Goal: Task Accomplishment & Management: Manage account settings

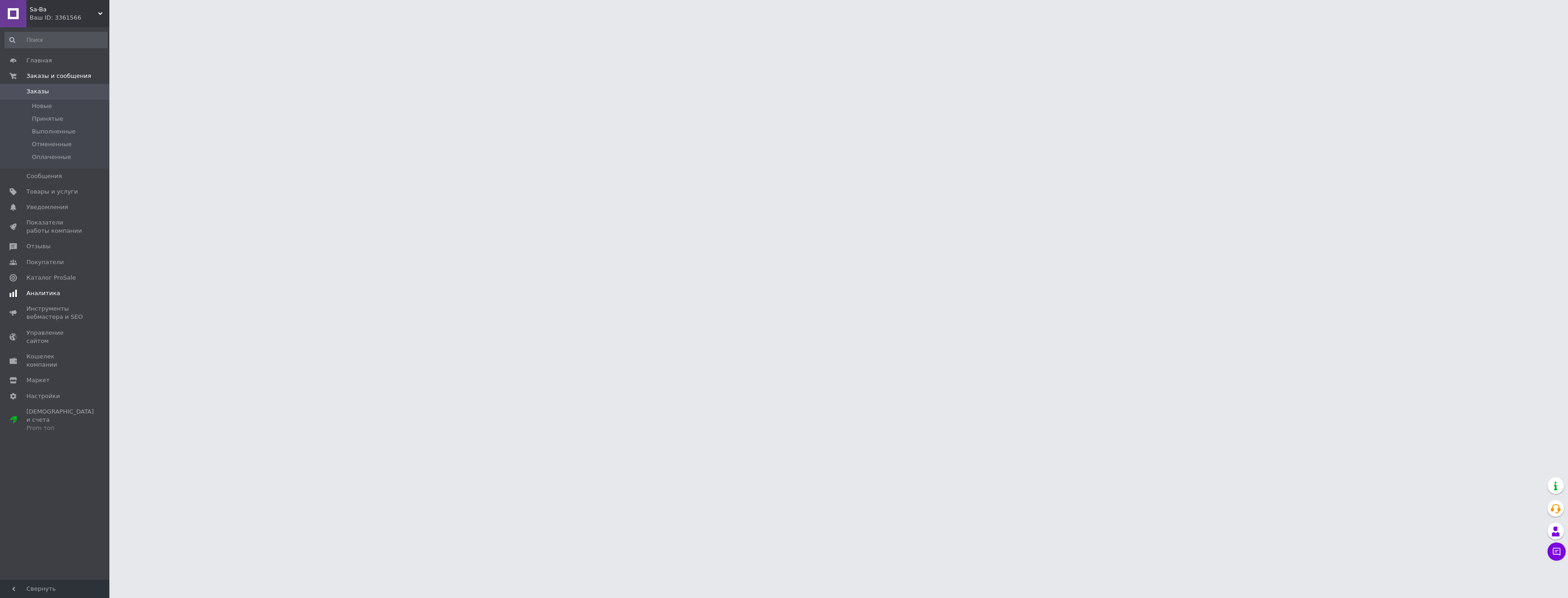
click at [47, 293] on span "Аналитика" at bounding box center [43, 293] width 34 height 8
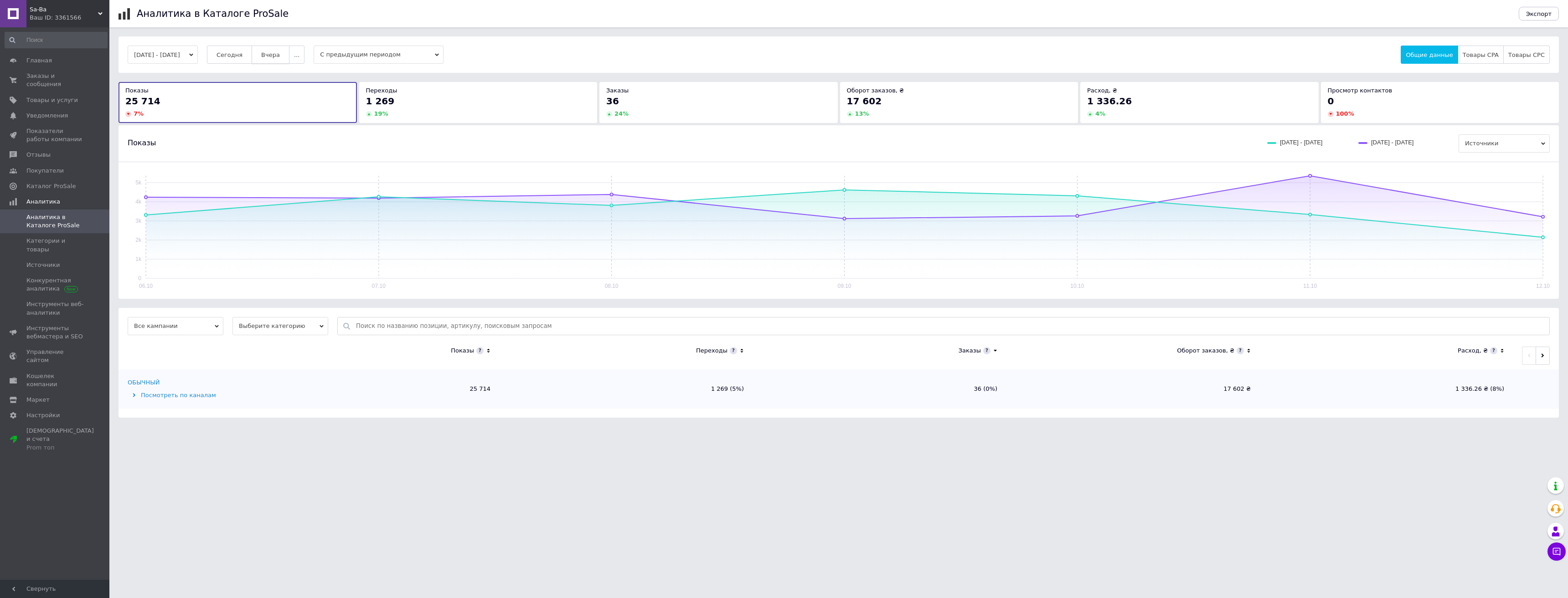
click at [280, 53] on span "Вчера" at bounding box center [270, 55] width 19 height 7
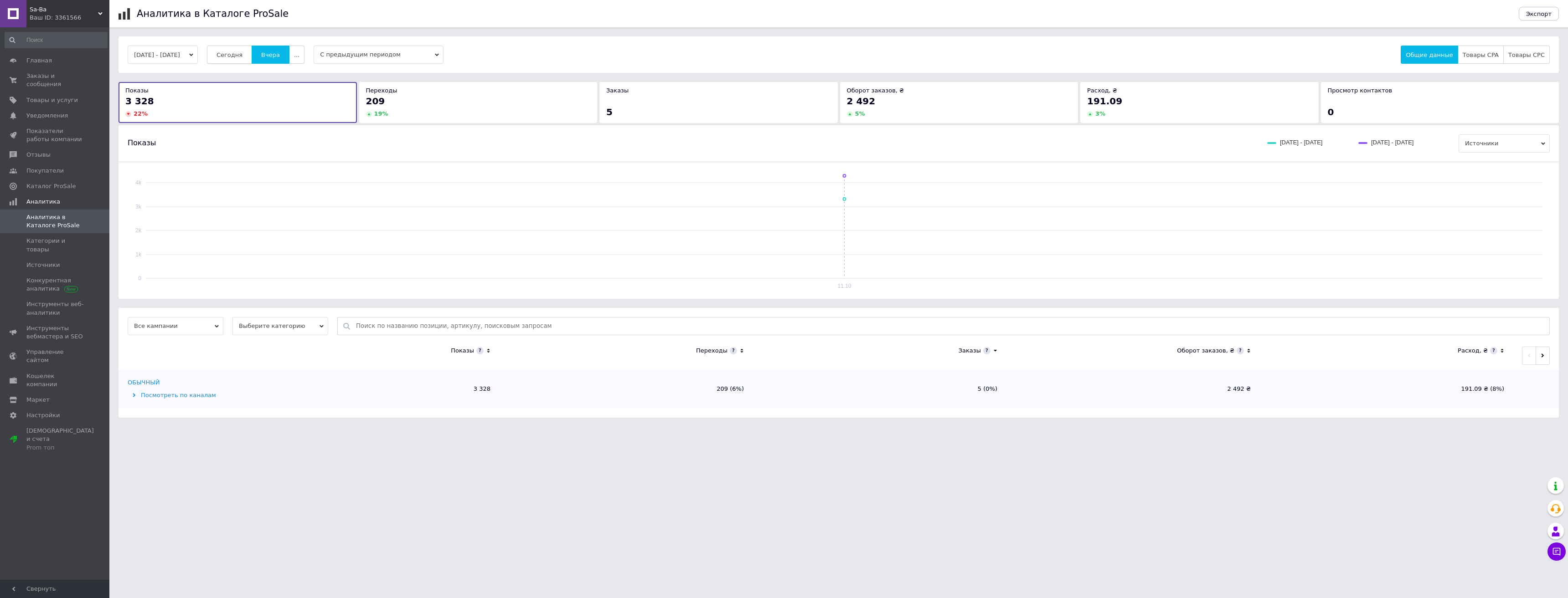
click at [243, 55] on span "Сегодня" at bounding box center [229, 55] width 26 height 7
click at [66, 74] on span "Заказы и сообщения" at bounding box center [55, 80] width 58 height 16
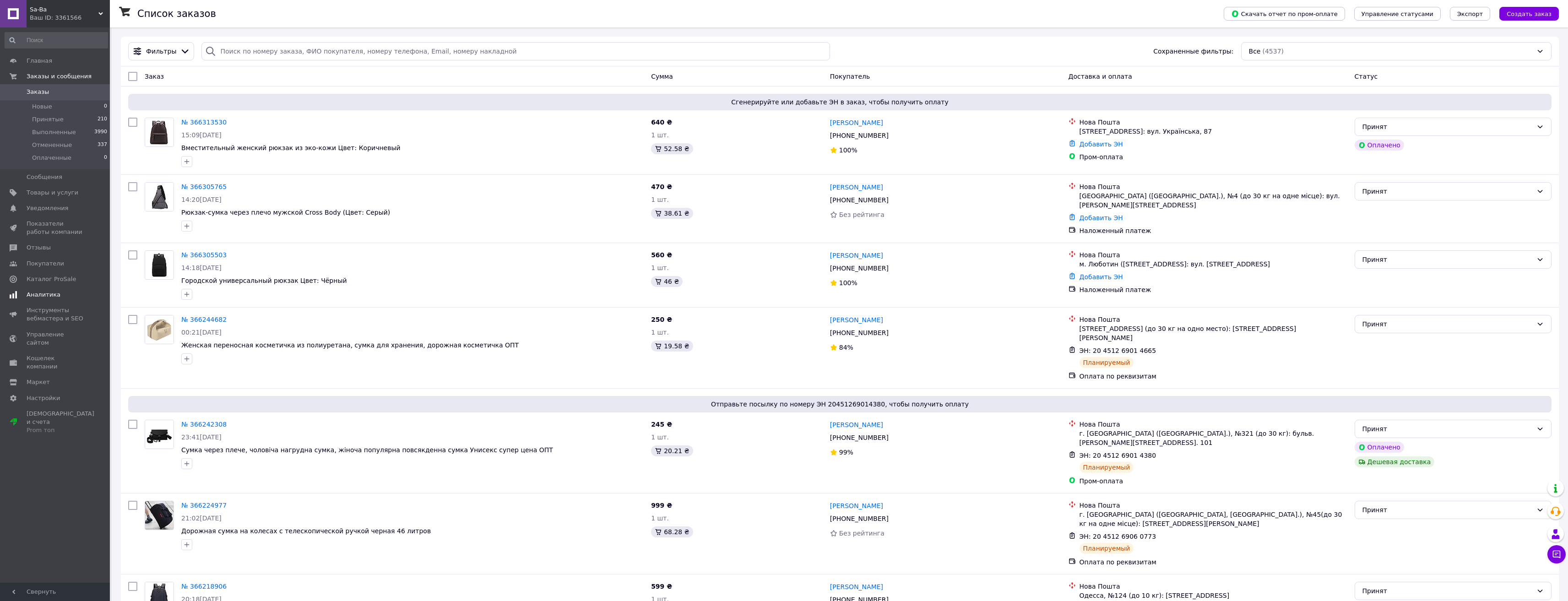
click at [50, 296] on span "Аналитика" at bounding box center [43, 295] width 34 height 8
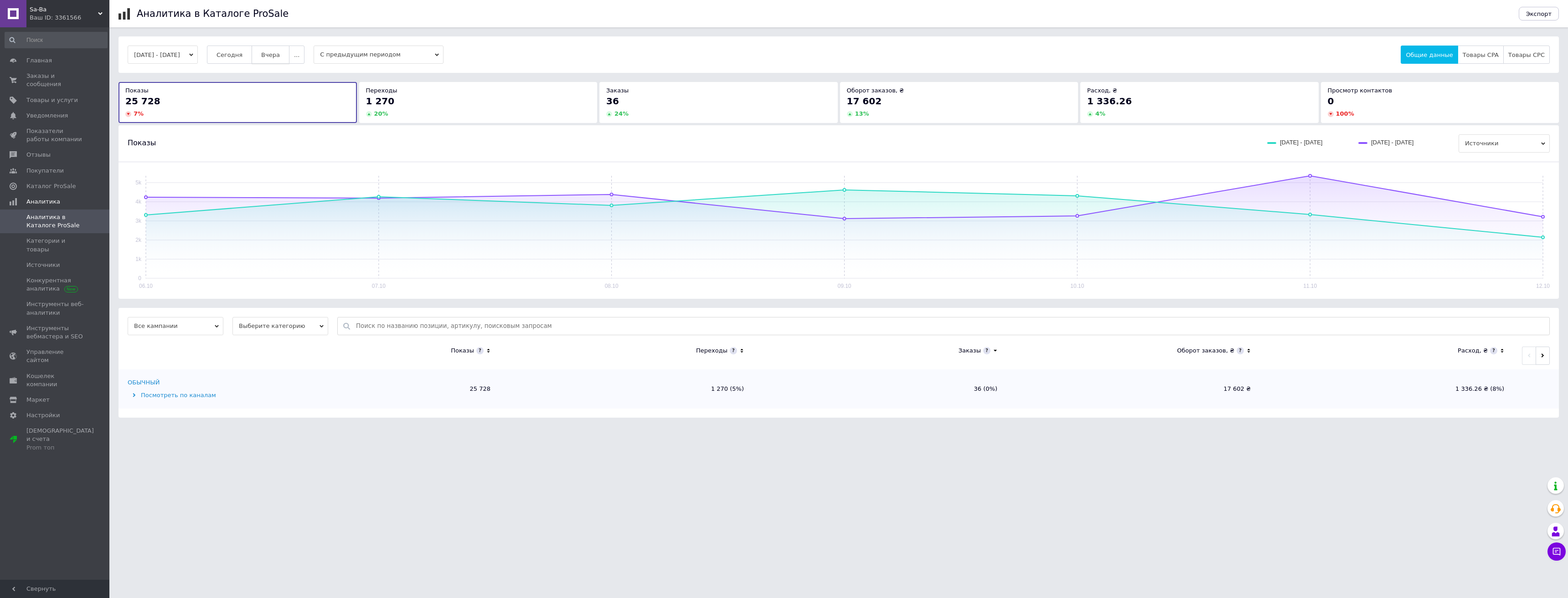
click at [280, 57] on span "Вчера" at bounding box center [270, 55] width 19 height 7
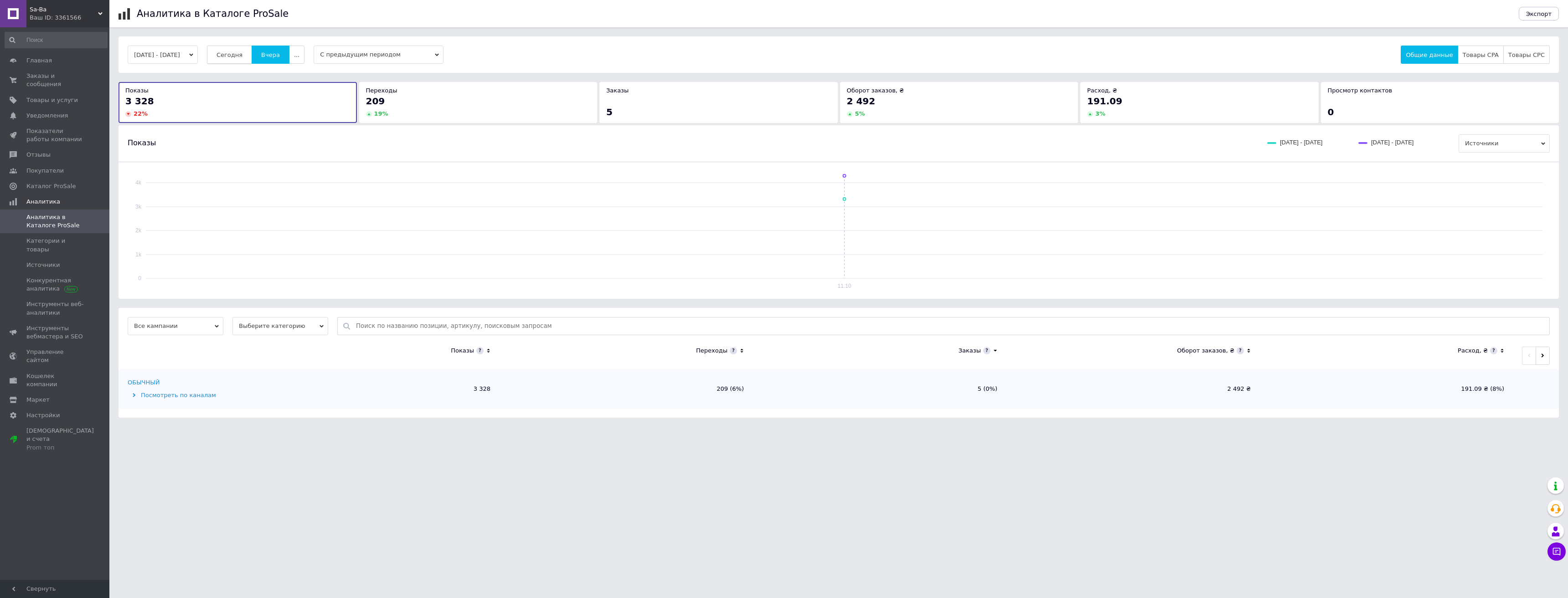
click at [247, 59] on button "Сегодня" at bounding box center [229, 54] width 45 height 18
click at [50, 79] on span "Заказы и сообщения" at bounding box center [55, 80] width 58 height 16
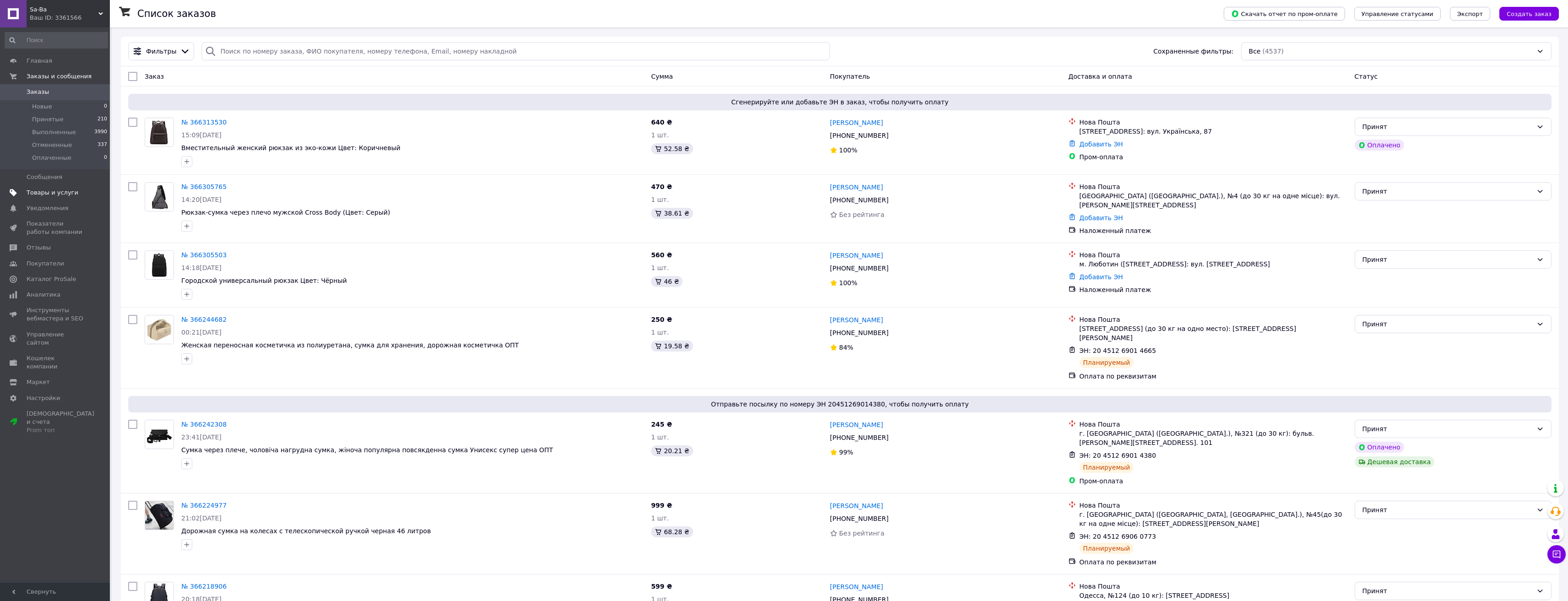
click at [59, 189] on span "Товары и услуги" at bounding box center [52, 193] width 52 height 8
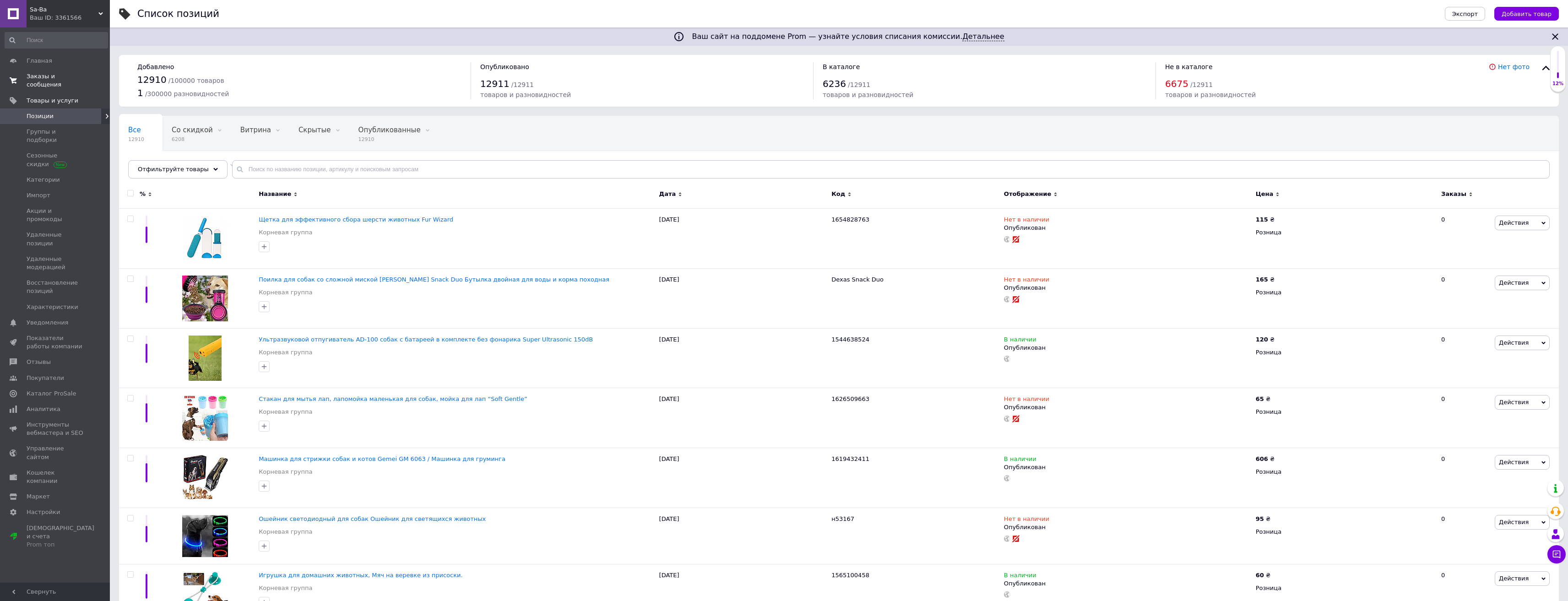
click at [61, 79] on span "Заказы и сообщения" at bounding box center [56, 81] width 58 height 16
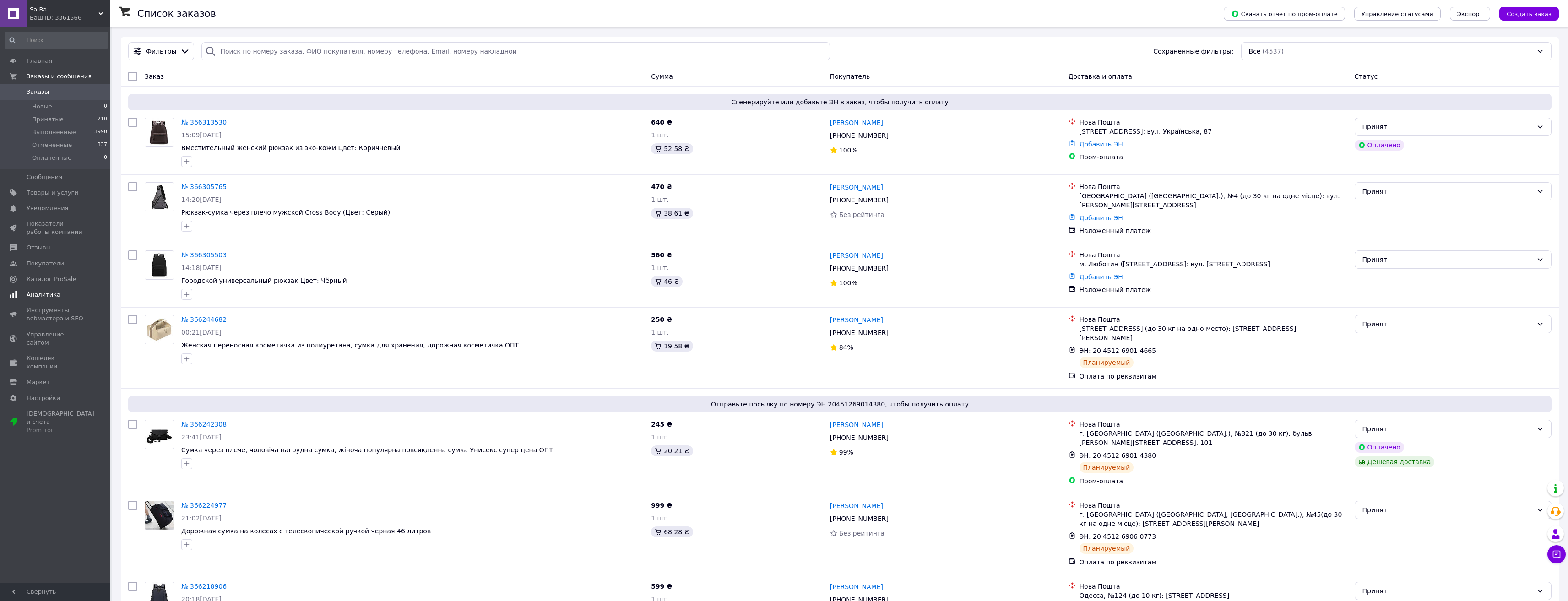
click at [47, 297] on span "Аналитика" at bounding box center [43, 295] width 34 height 8
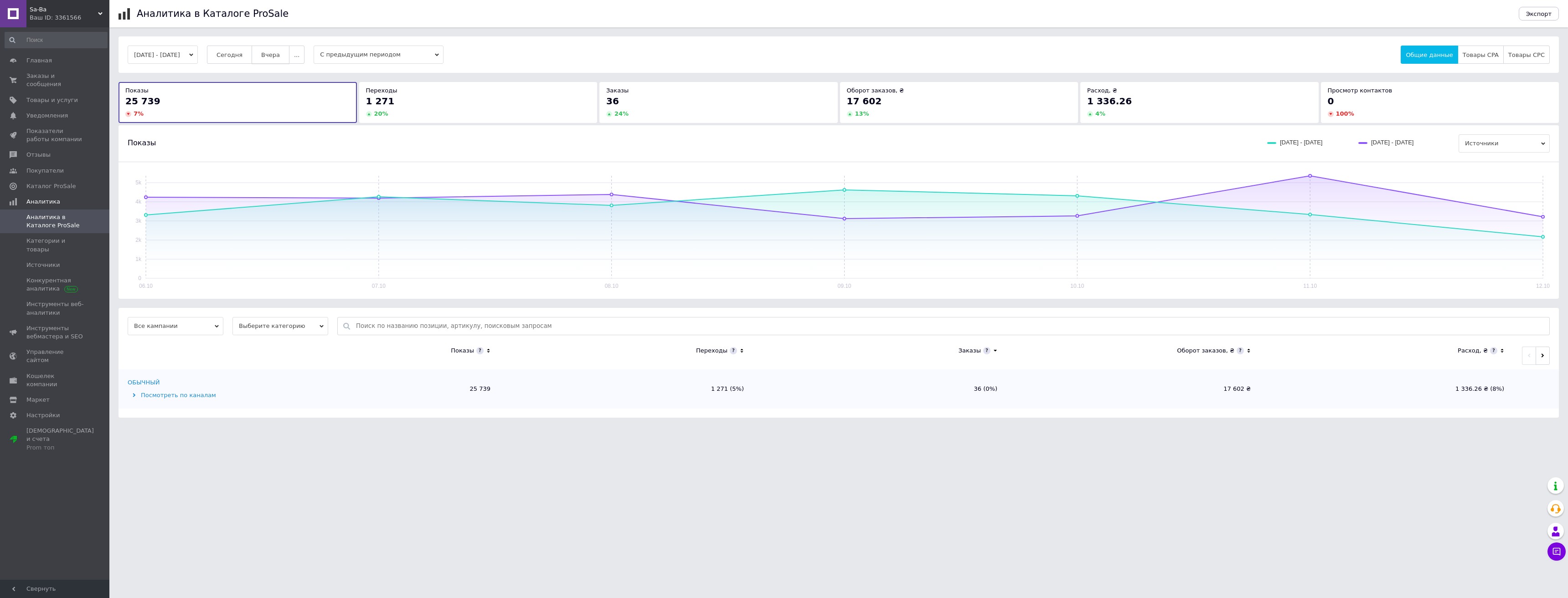
click at [280, 55] on span "Вчера" at bounding box center [270, 55] width 19 height 7
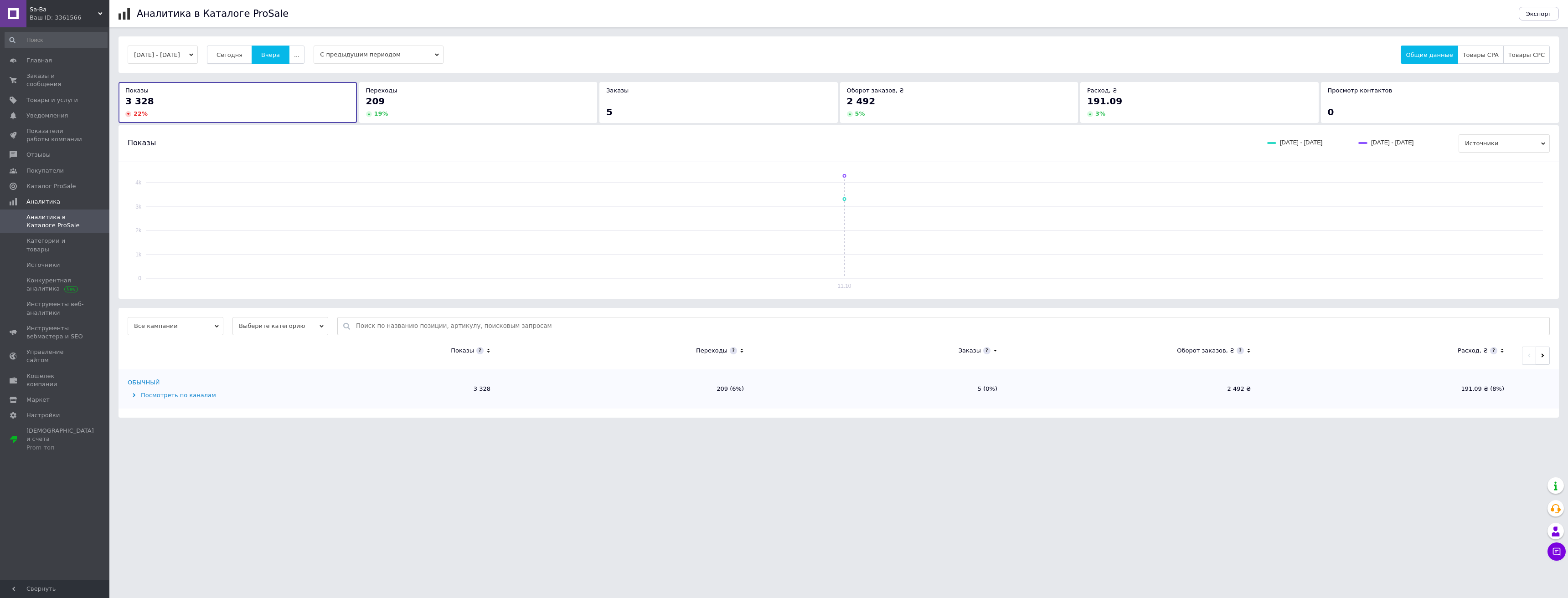
click at [239, 57] on span "Сегодня" at bounding box center [229, 55] width 26 height 7
click at [49, 79] on span "Заказы и сообщения" at bounding box center [55, 80] width 58 height 16
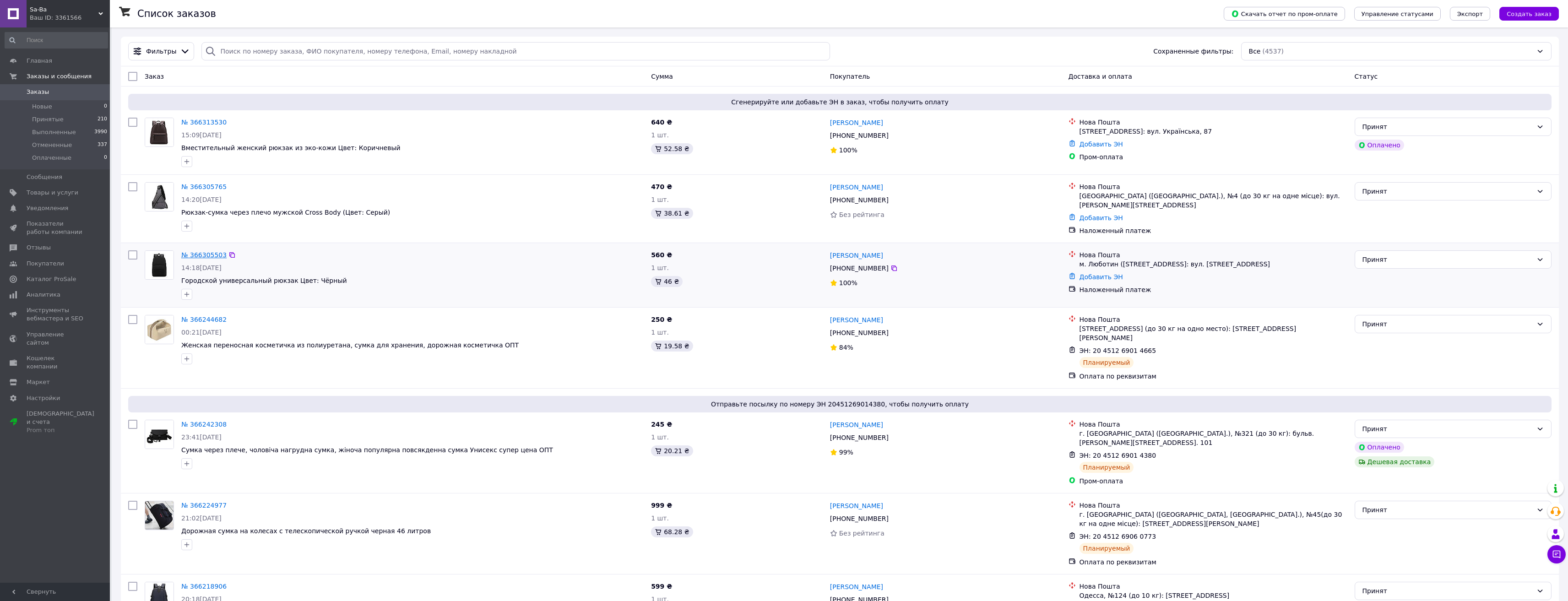
click at [201, 251] on link "№ 366305503" at bounding box center [204, 255] width 45 height 7
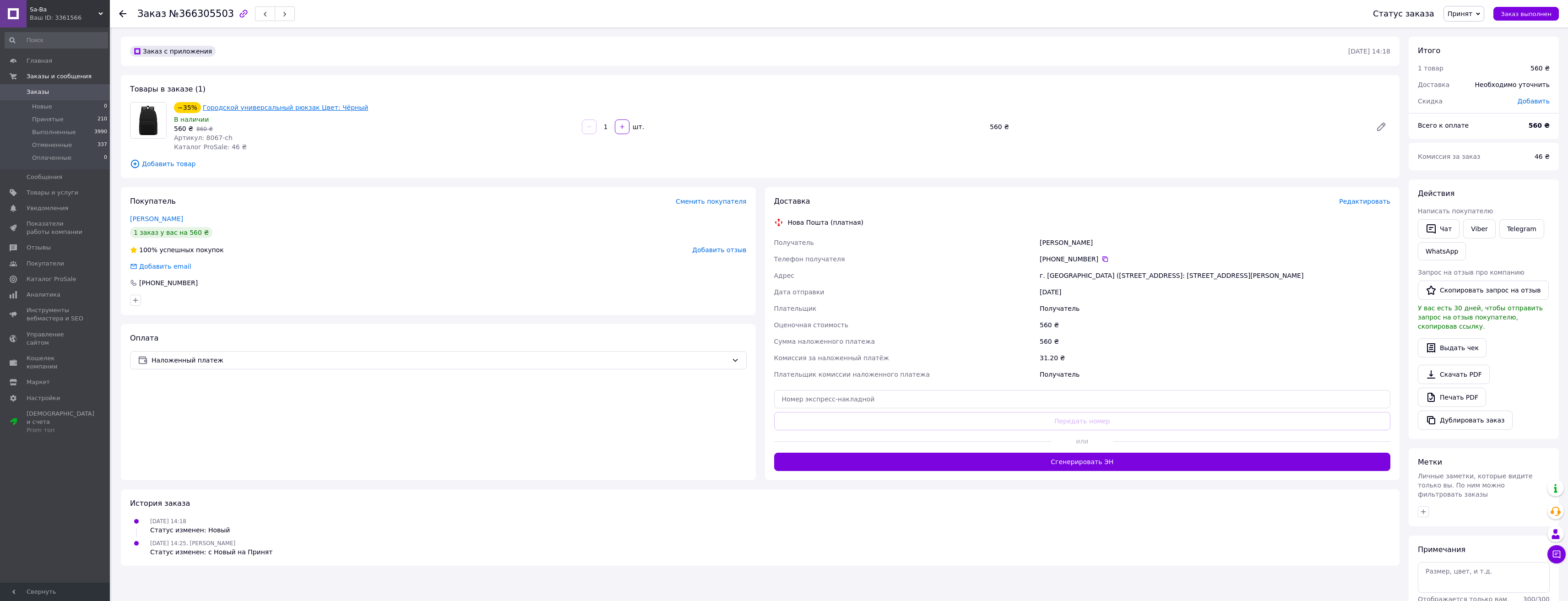
click at [276, 104] on link "Городской универсальный рюкзак Цвет: Чёрный" at bounding box center [286, 107] width 166 height 7
click at [57, 195] on span "Товары и услуги" at bounding box center [52, 193] width 52 height 8
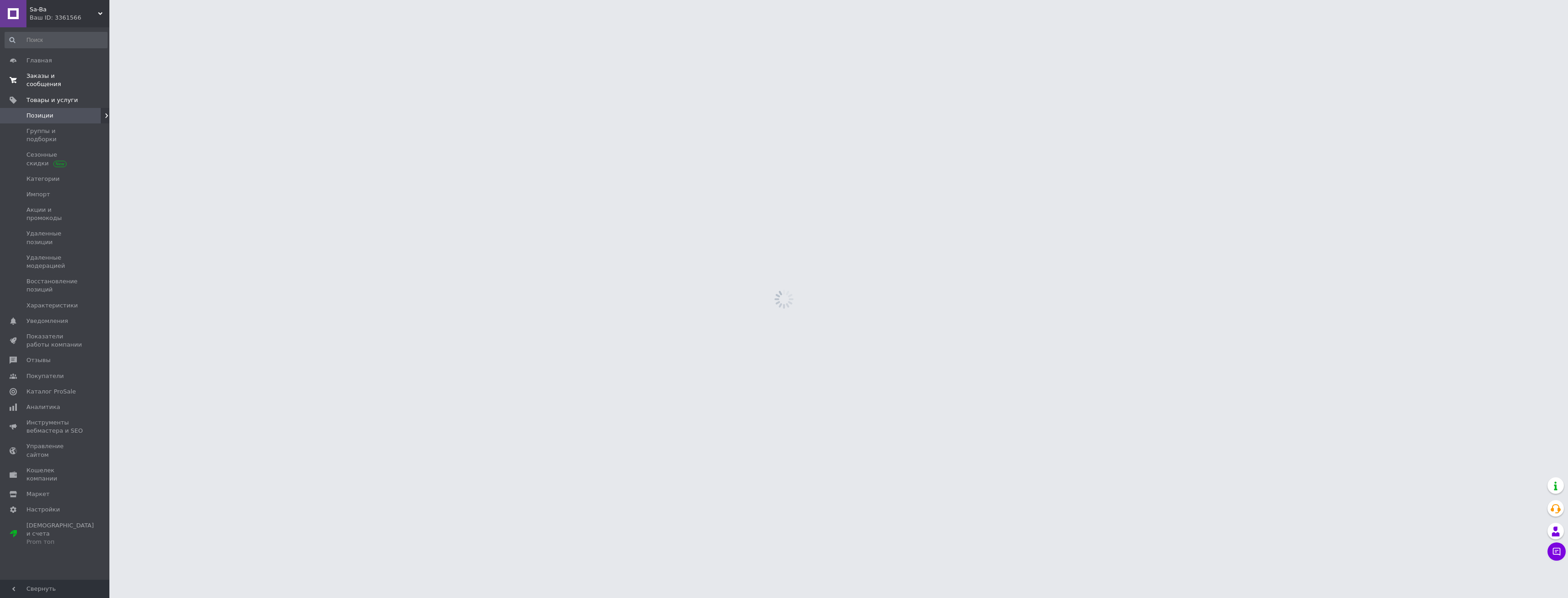
click at [71, 75] on span "Заказы и сообщения" at bounding box center [55, 80] width 58 height 16
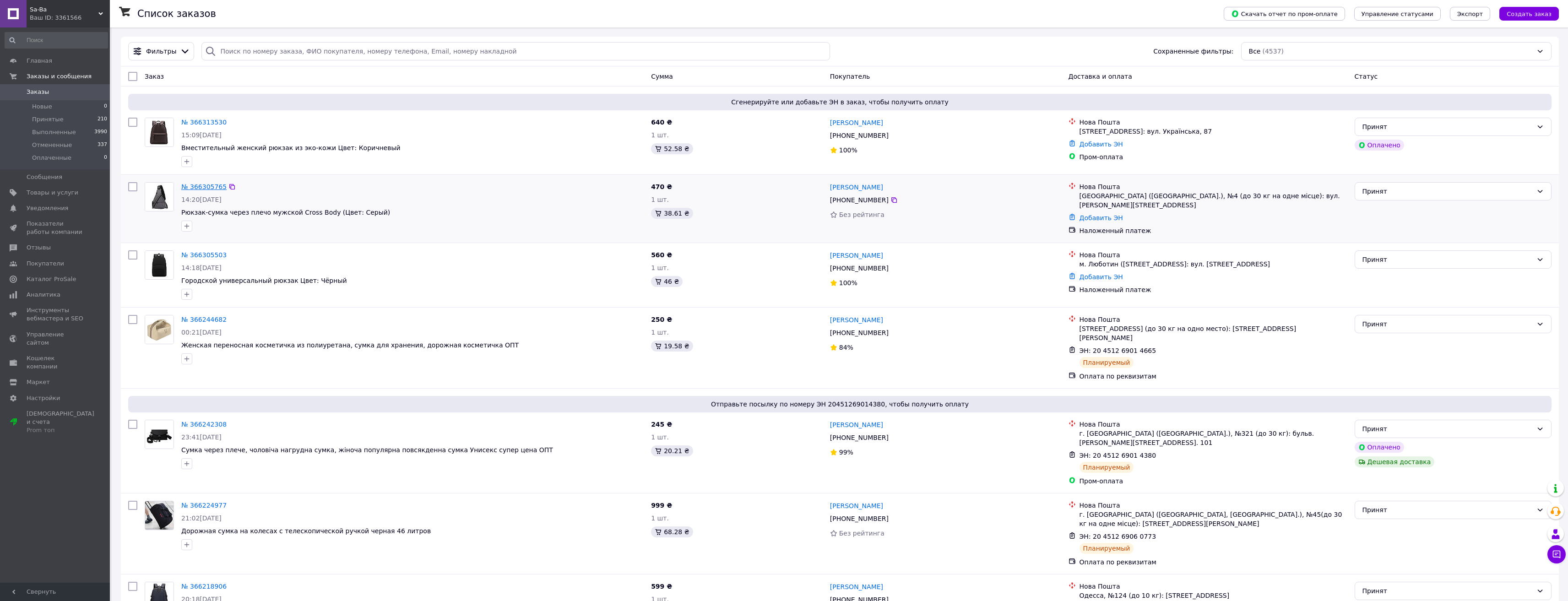
click at [198, 189] on link "№ 366305765" at bounding box center [204, 187] width 45 height 7
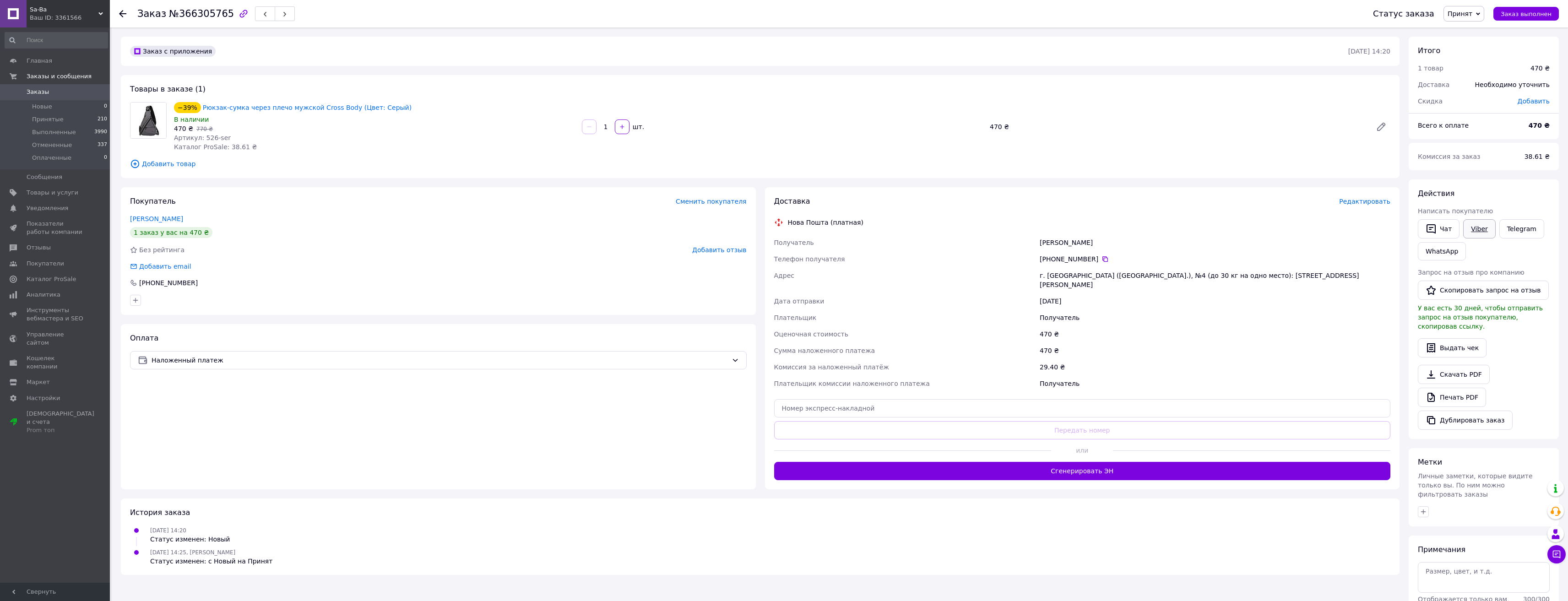
click at [1476, 230] on link "Viber" at bounding box center [1478, 229] width 32 height 19
click at [913, 298] on div "Дата отправки" at bounding box center [906, 302] width 266 height 16
click at [57, 202] on link "Уведомления 0 0" at bounding box center [56, 208] width 113 height 16
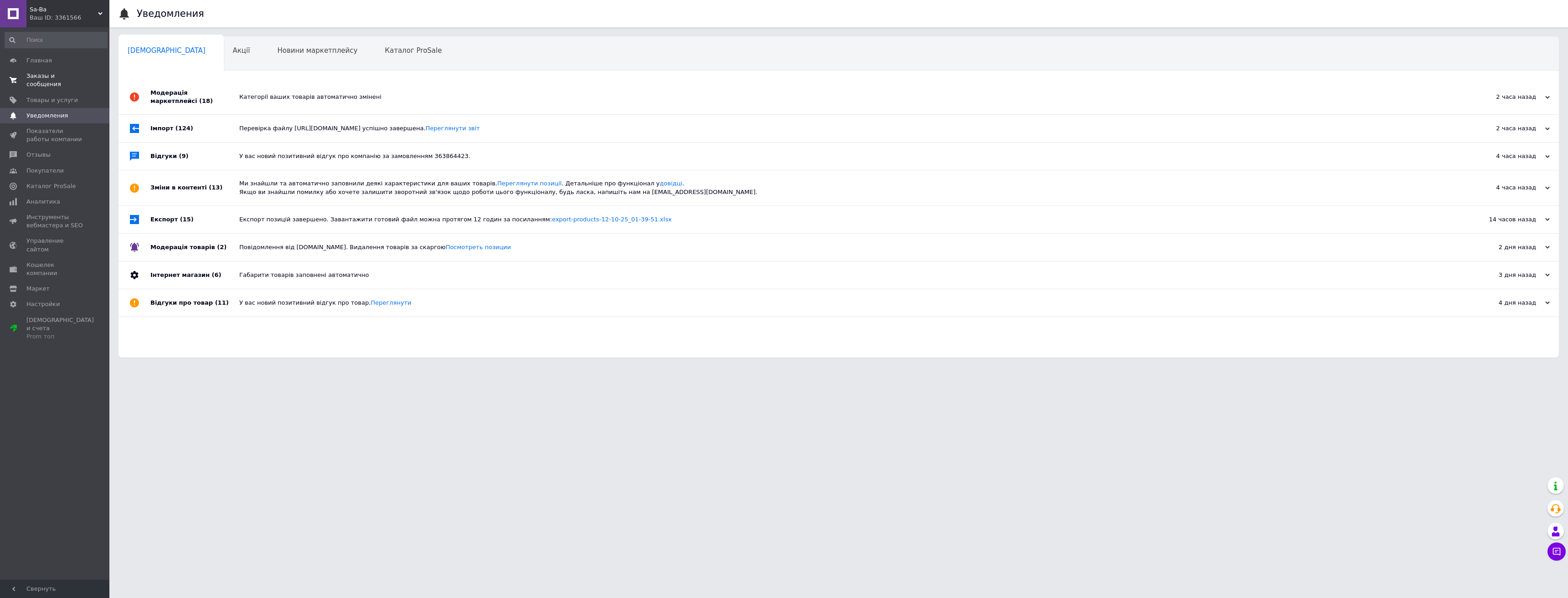
click at [70, 72] on link "Заказы и сообщения 0 0" at bounding box center [56, 80] width 112 height 24
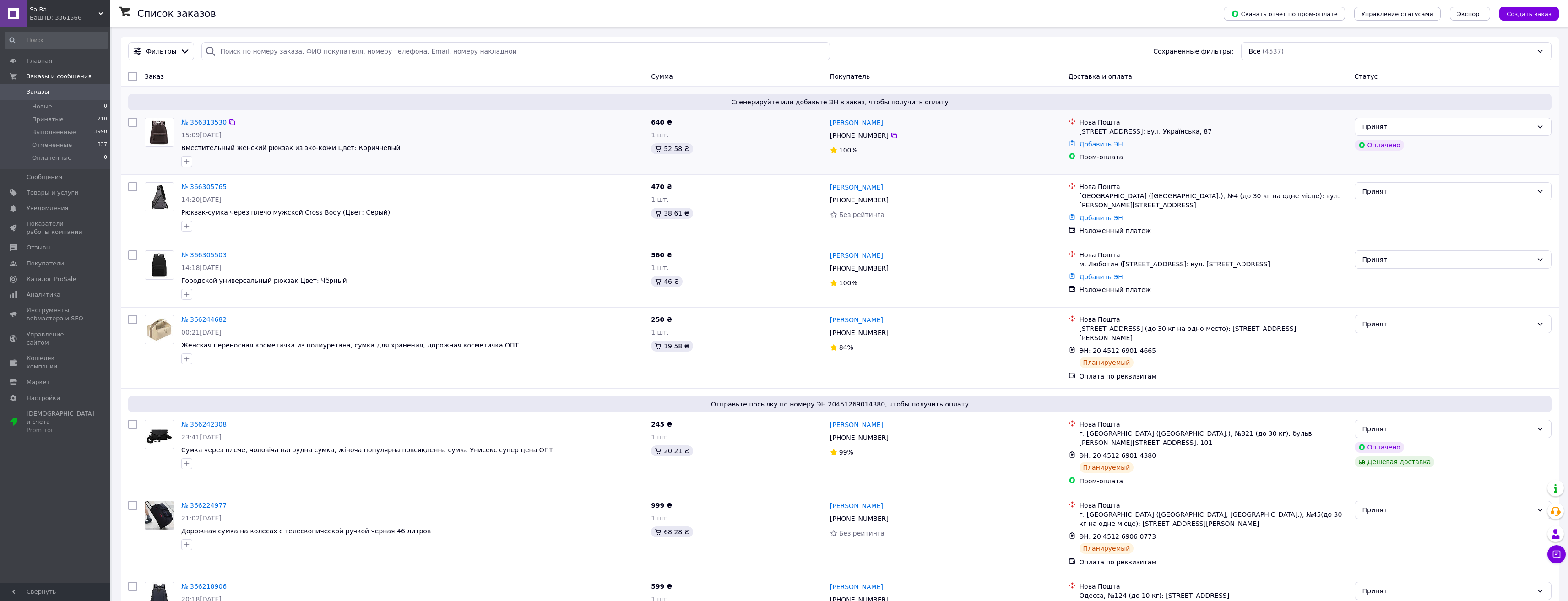
click at [200, 124] on link "№ 366313530" at bounding box center [204, 122] width 45 height 7
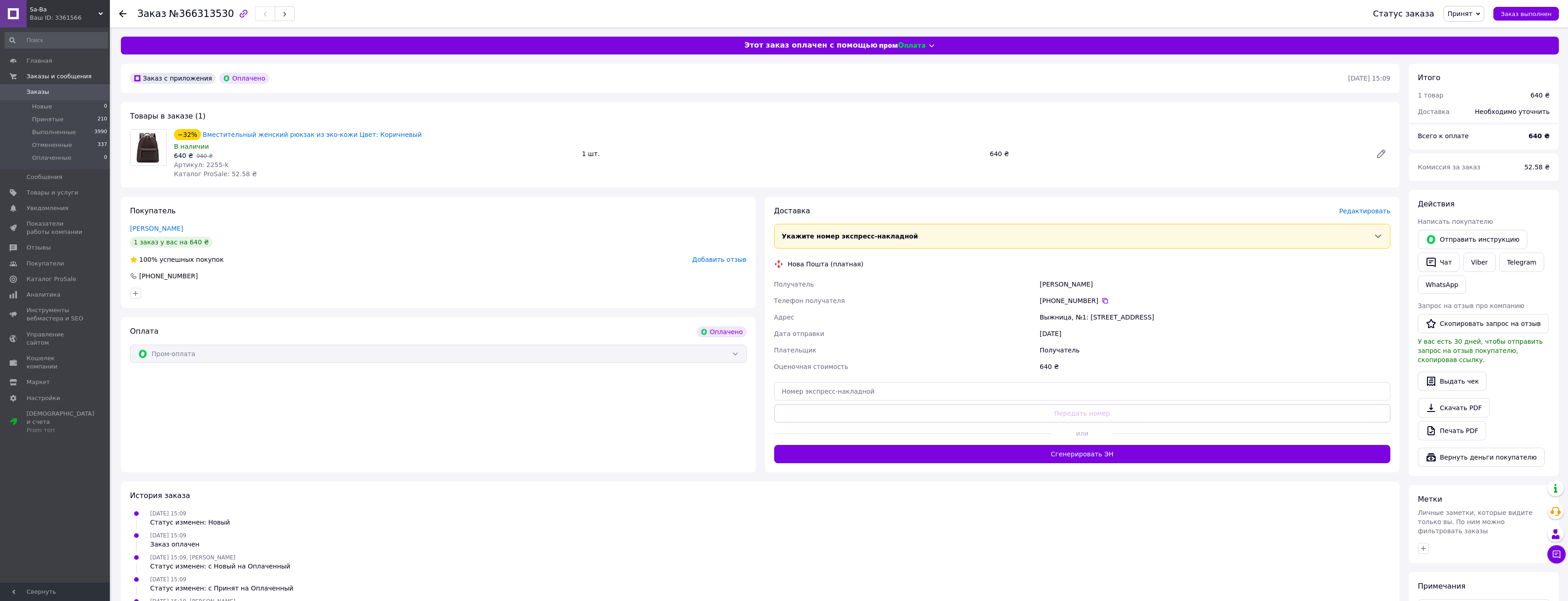
click at [937, 308] on div "Телефон получателя" at bounding box center [906, 301] width 266 height 16
click at [65, 189] on span "Товары и услуги" at bounding box center [52, 193] width 52 height 8
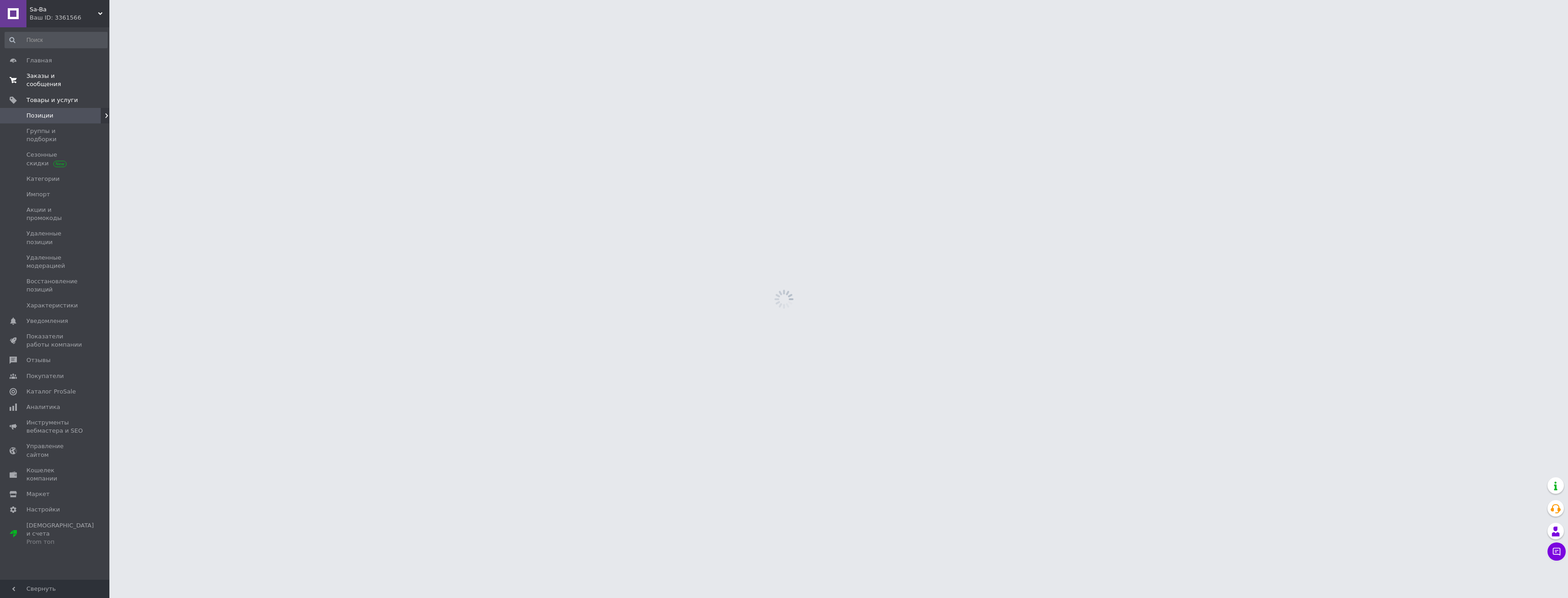
click at [72, 76] on span "Заказы и сообщения" at bounding box center [55, 80] width 58 height 16
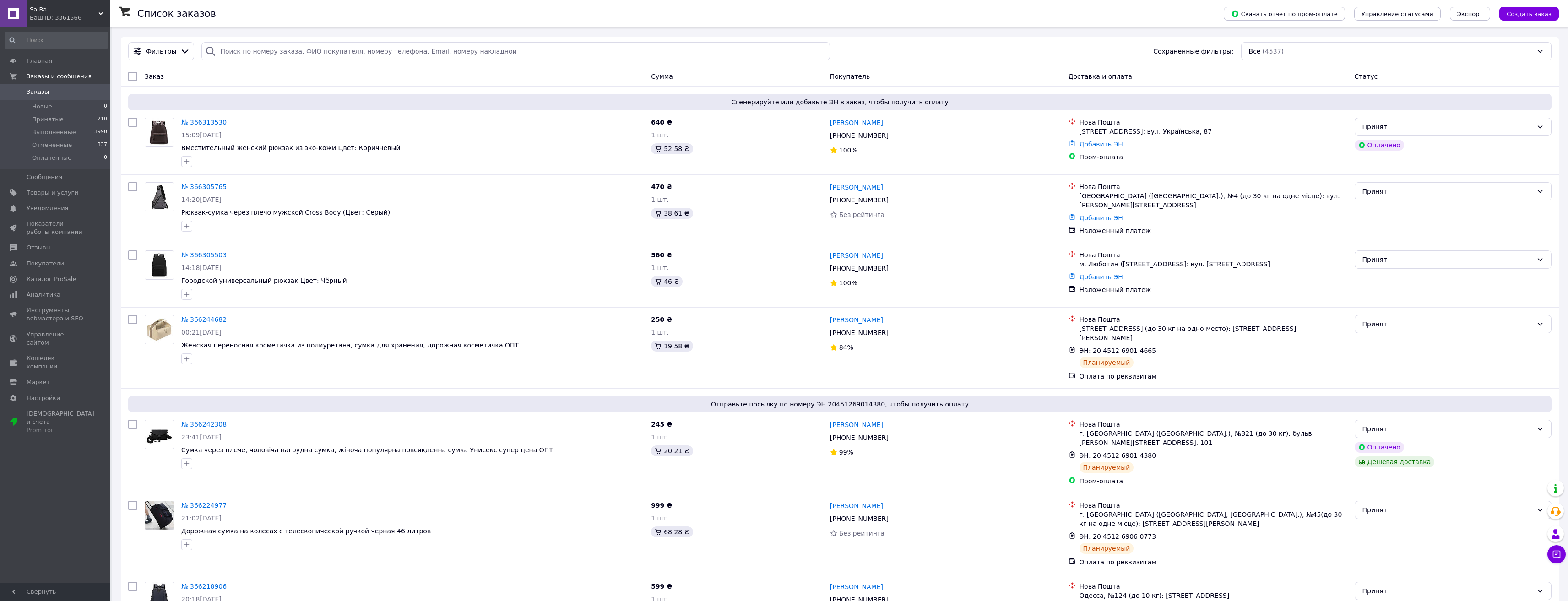
click at [291, 9] on div "Список заказов" at bounding box center [671, 14] width 1068 height 27
click at [348, 2] on div "Список заказов" at bounding box center [671, 14] width 1068 height 27
drag, startPoint x: 301, startPoint y: 26, endPoint x: 288, endPoint y: 0, distance: 29.1
click at [301, 25] on div "Список заказов" at bounding box center [671, 14] width 1068 height 27
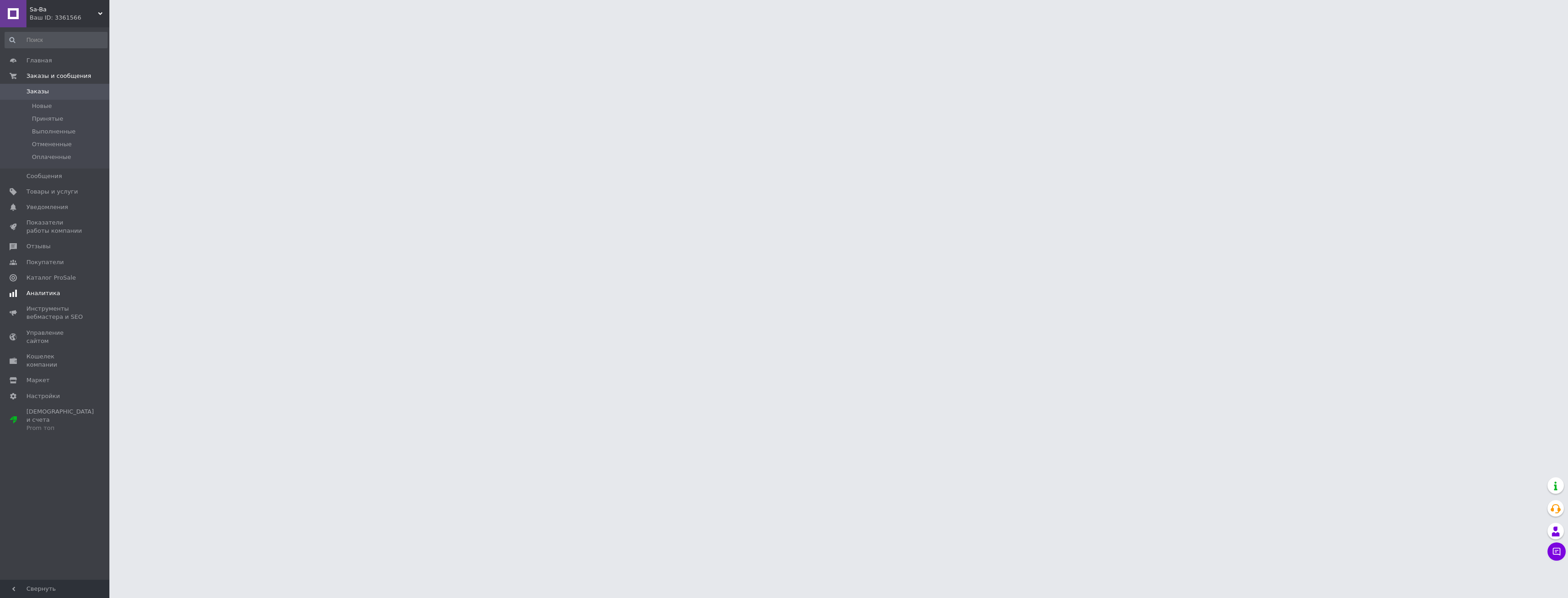
click at [45, 289] on link "Аналитика" at bounding box center [56, 293] width 112 height 16
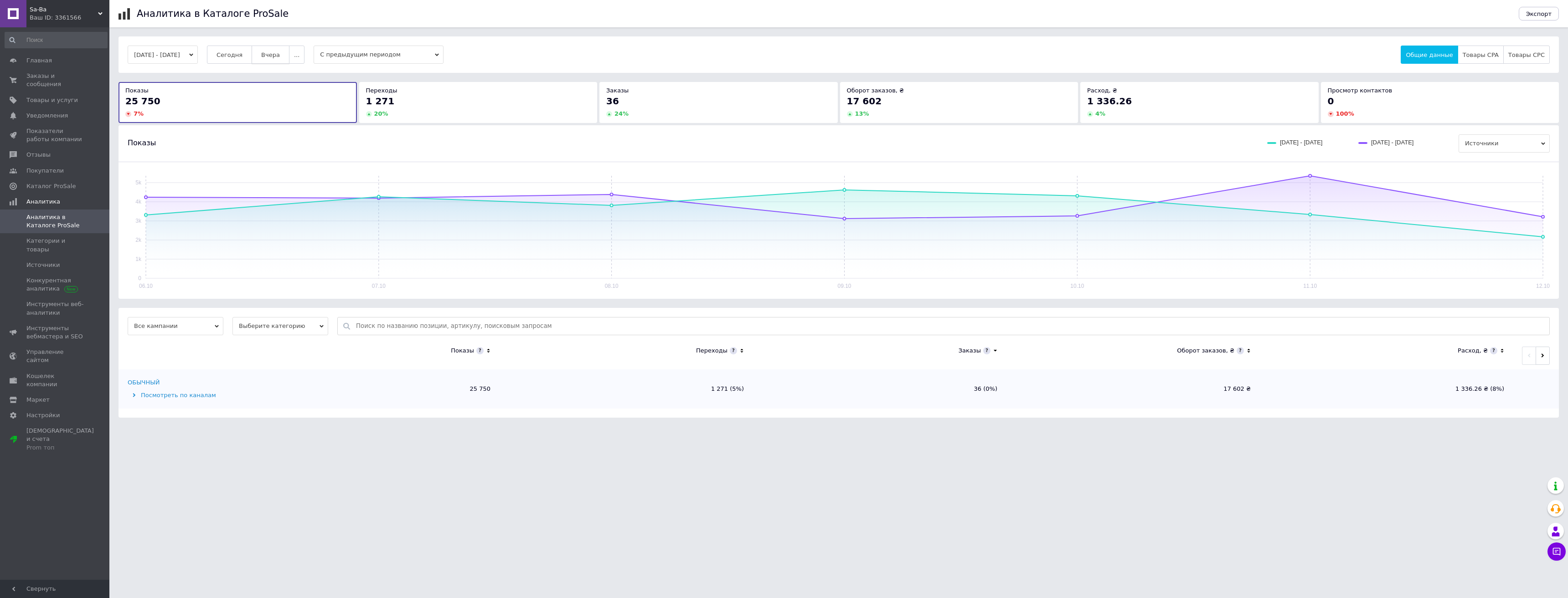
click at [280, 55] on span "Вчера" at bounding box center [270, 55] width 19 height 7
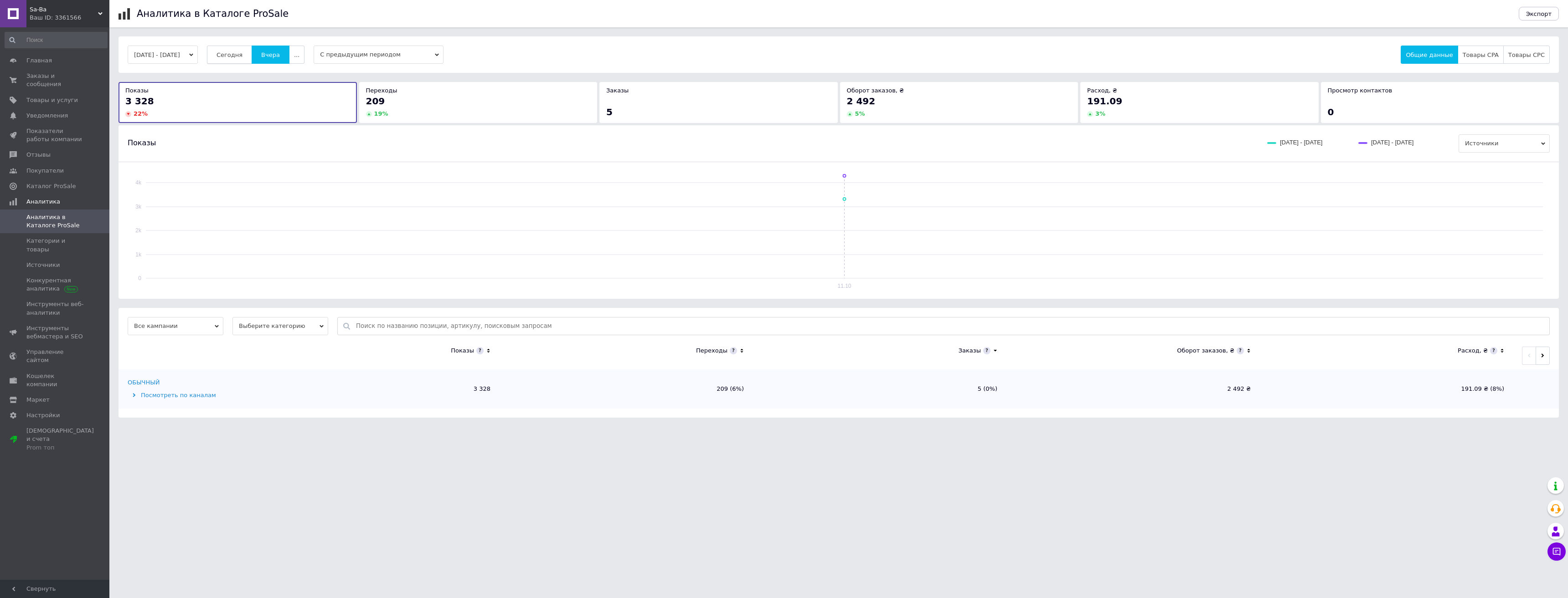
click at [243, 58] on span "Сегодня" at bounding box center [229, 55] width 26 height 7
click at [47, 74] on span "Заказы и сообщения" at bounding box center [55, 80] width 58 height 16
